Goal: Navigation & Orientation: Find specific page/section

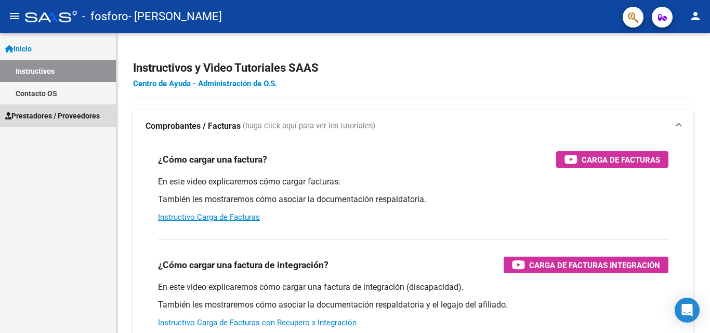
click at [81, 118] on span "Prestadores / Proveedores" at bounding box center [52, 115] width 95 height 11
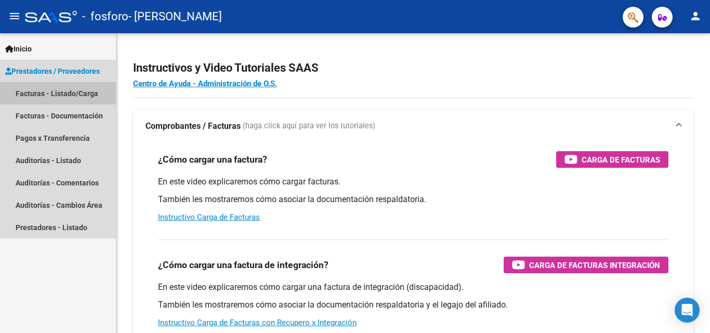
click at [76, 97] on link "Facturas - Listado/Carga" at bounding box center [58, 93] width 116 height 22
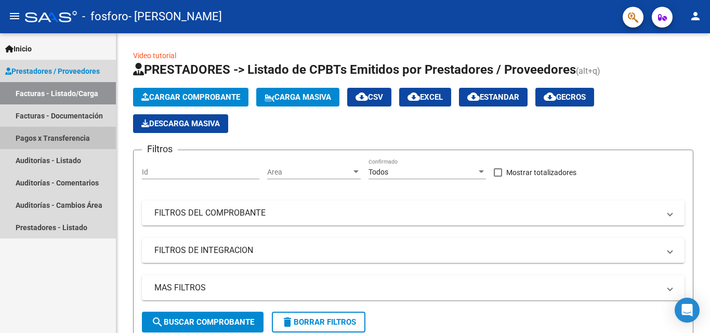
click at [35, 138] on link "Pagos x Transferencia" at bounding box center [58, 138] width 116 height 22
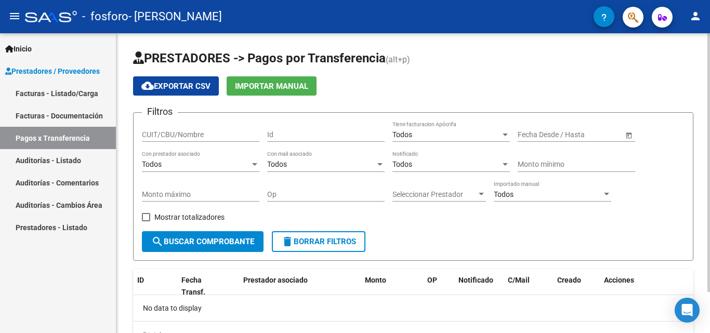
click at [709, 97] on div at bounding box center [708, 162] width 3 height 259
click at [75, 90] on link "Facturas - Listado/Carga" at bounding box center [58, 93] width 116 height 22
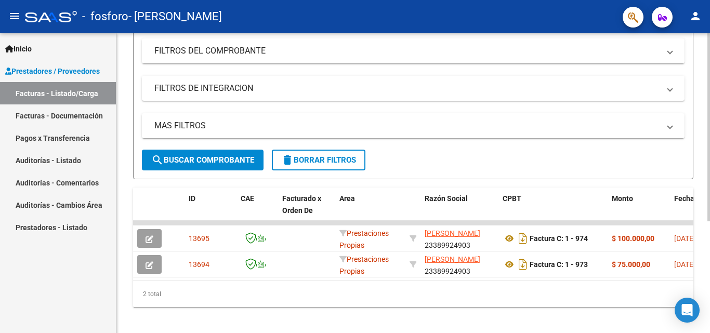
scroll to position [178, 0]
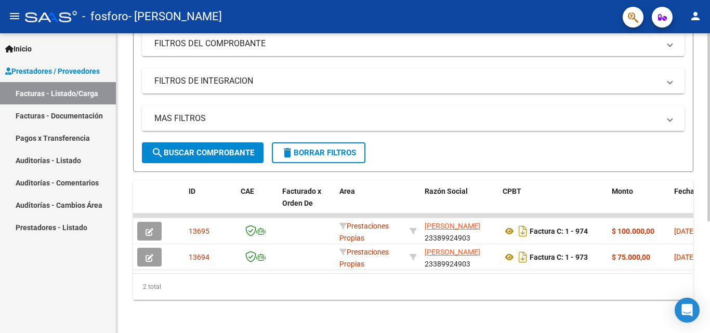
click at [704, 186] on div "Video tutorial PRESTADORES -> Listado de CPBTs Emitidos por Prestadores / Prove…" at bounding box center [414, 98] width 596 height 469
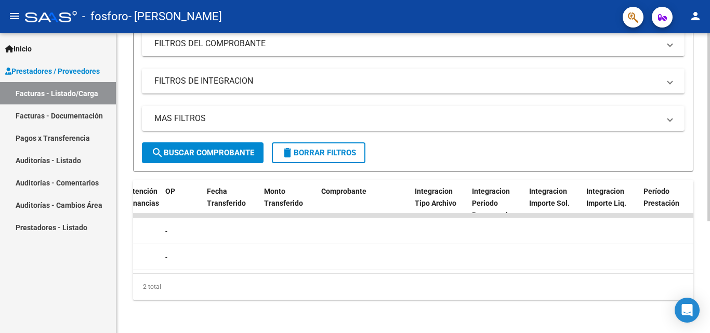
scroll to position [0, 0]
